Goal: Task Accomplishment & Management: Manage account settings

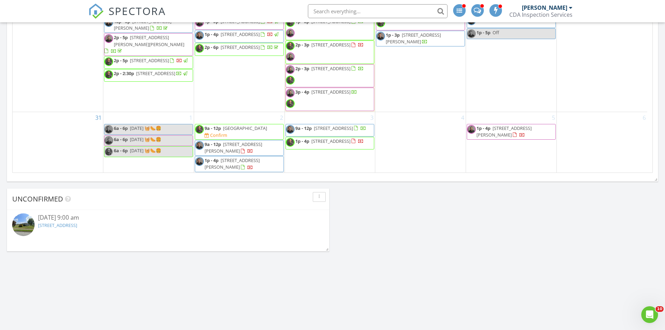
scroll to position [467, 0]
click at [362, 208] on div "[DATE] [PERSON_NAME] 9:00 am [STREET_ADDRESS] [PERSON_NAME] 18 minutes drive ti…" at bounding box center [332, 20] width 665 height 792
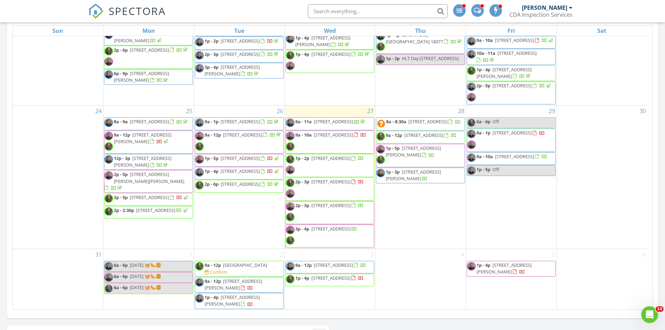
scroll to position [327, 0]
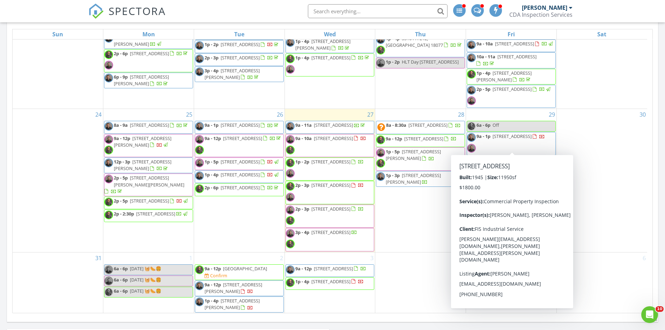
click at [515, 135] on span "[STREET_ADDRESS]" at bounding box center [511, 136] width 39 height 6
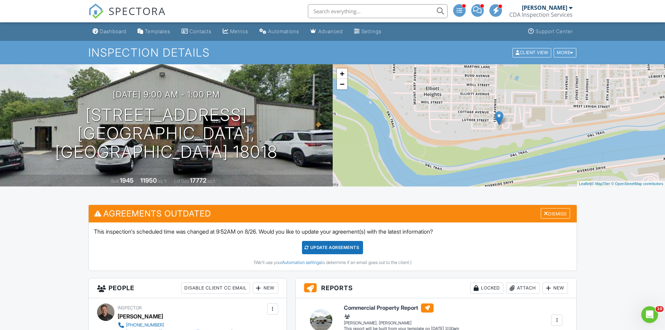
click at [271, 135] on div "08/29/2025 9:00 am - 1:00 pm 1325 Clay St Bethlehem, PA 18018" at bounding box center [166, 125] width 332 height 71
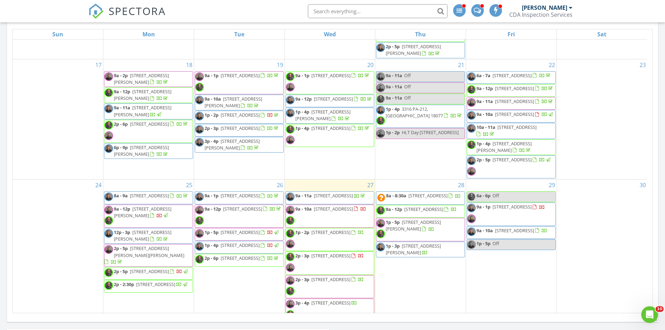
scroll to position [419, 0]
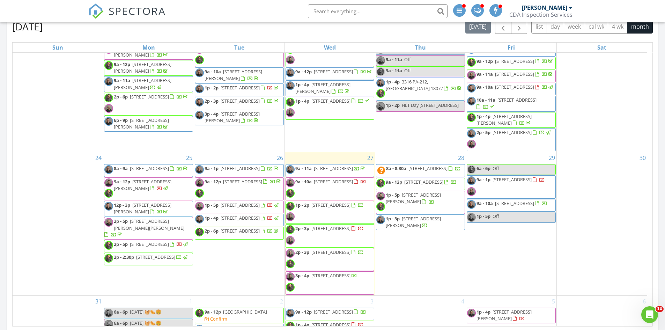
scroll to position [443, 0]
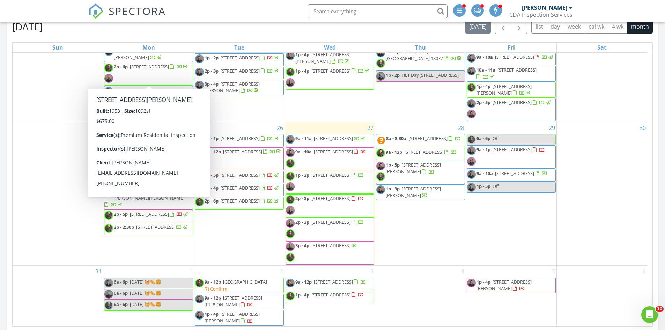
click at [213, 3] on div "SPECTORA Dustin Kapustiak CDA Inspection Services Role: Inspector Change Role D…" at bounding box center [332, 11] width 488 height 22
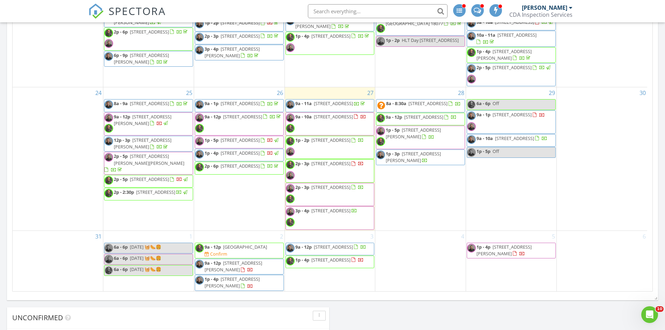
scroll to position [209, 0]
